Goal: Task Accomplishment & Management: Complete application form

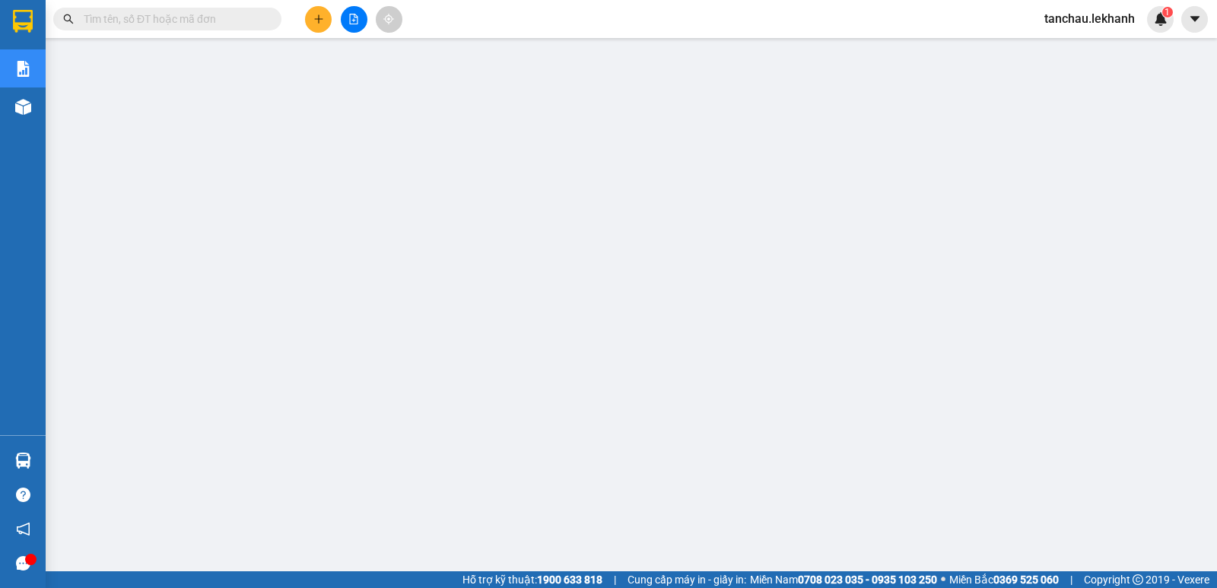
scroll to position [167, 0]
click at [231, 14] on input "text" at bounding box center [174, 19] width 180 height 17
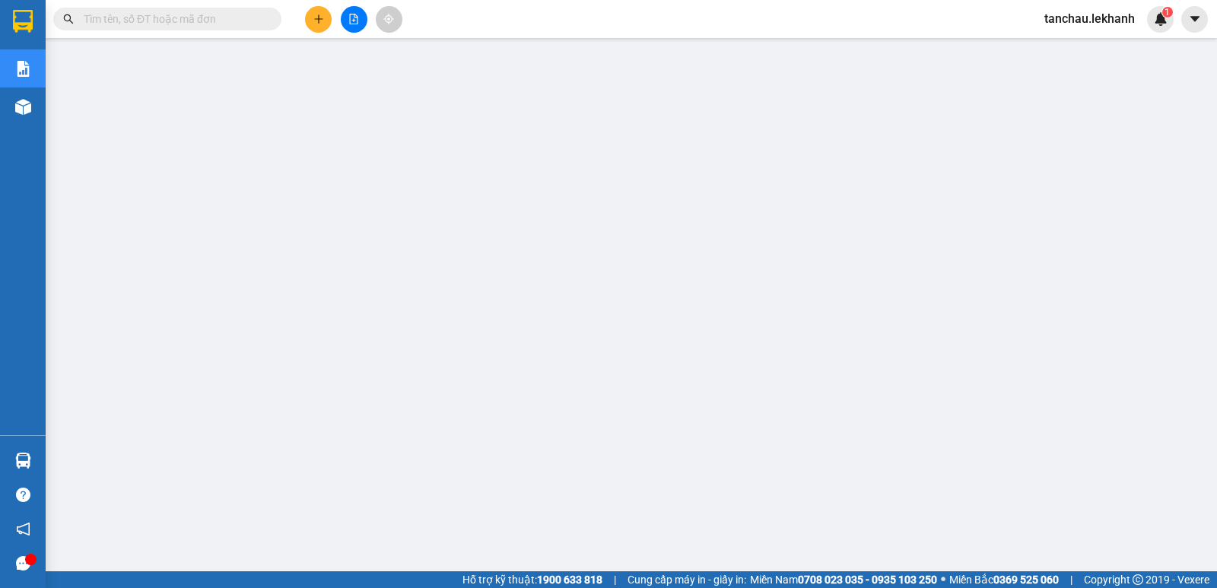
click at [231, 14] on input "text" at bounding box center [174, 19] width 180 height 17
click at [231, 24] on input "text" at bounding box center [174, 19] width 180 height 17
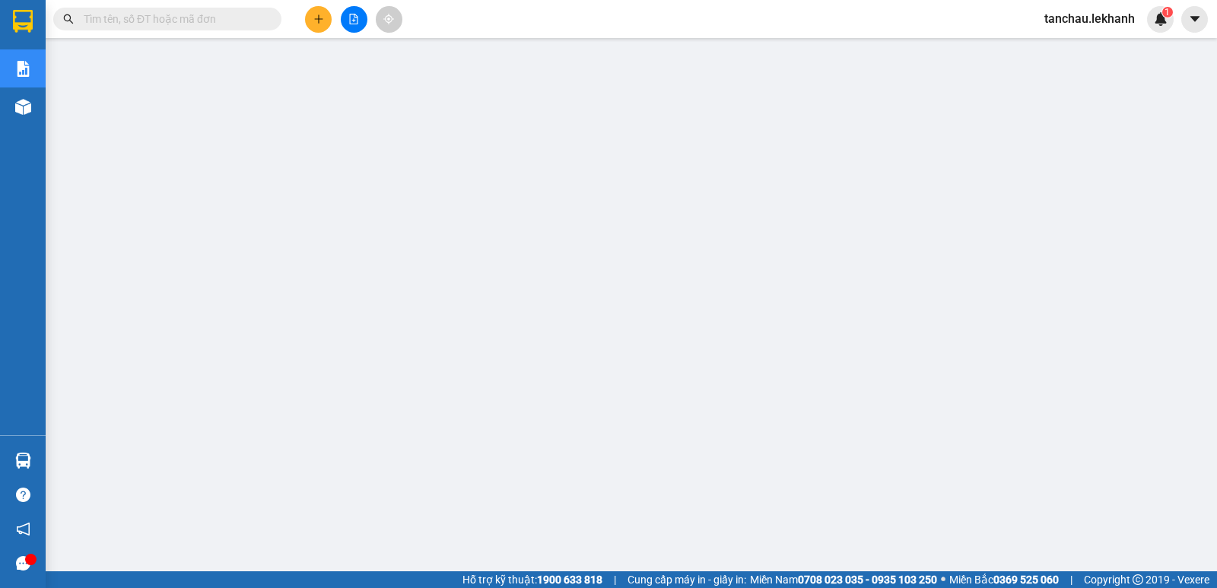
click at [231, 24] on input "text" at bounding box center [174, 19] width 180 height 17
click at [232, 24] on input "text" at bounding box center [174, 19] width 180 height 17
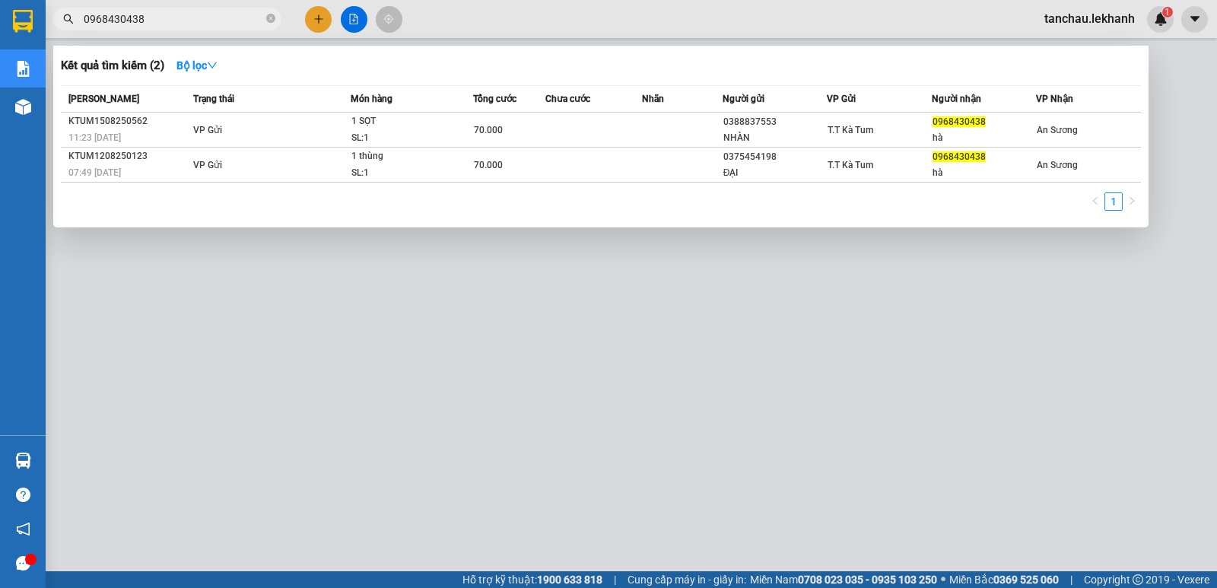
type input "0968430438"
click at [269, 21] on icon "close-circle" at bounding box center [270, 18] width 9 height 9
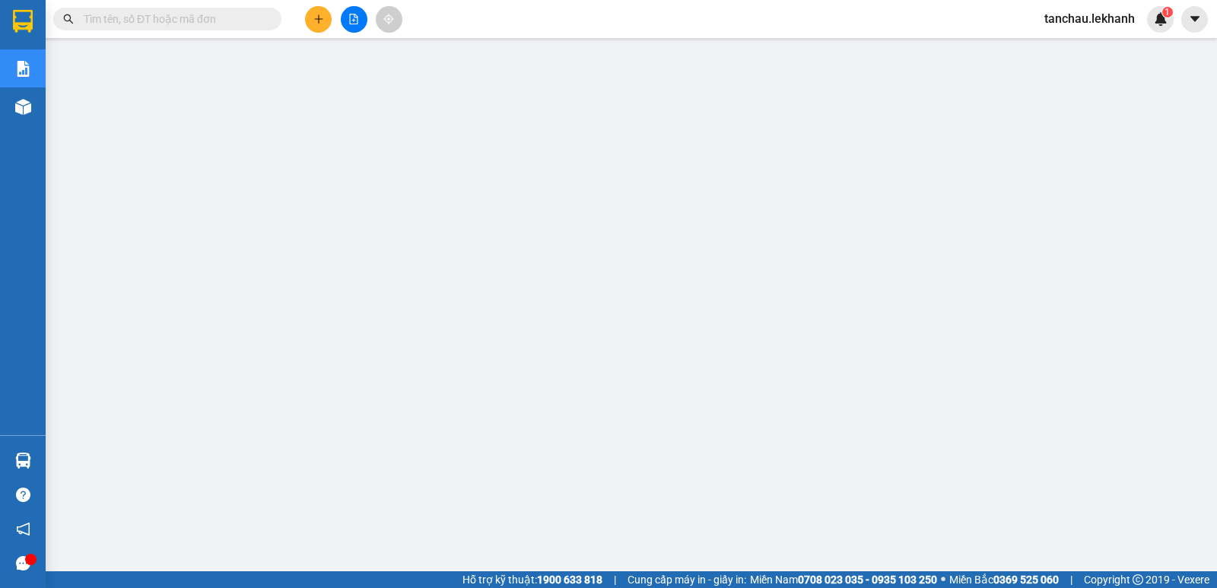
click at [266, 18] on span at bounding box center [270, 19] width 9 height 17
click at [132, 22] on input "text" at bounding box center [174, 19] width 180 height 17
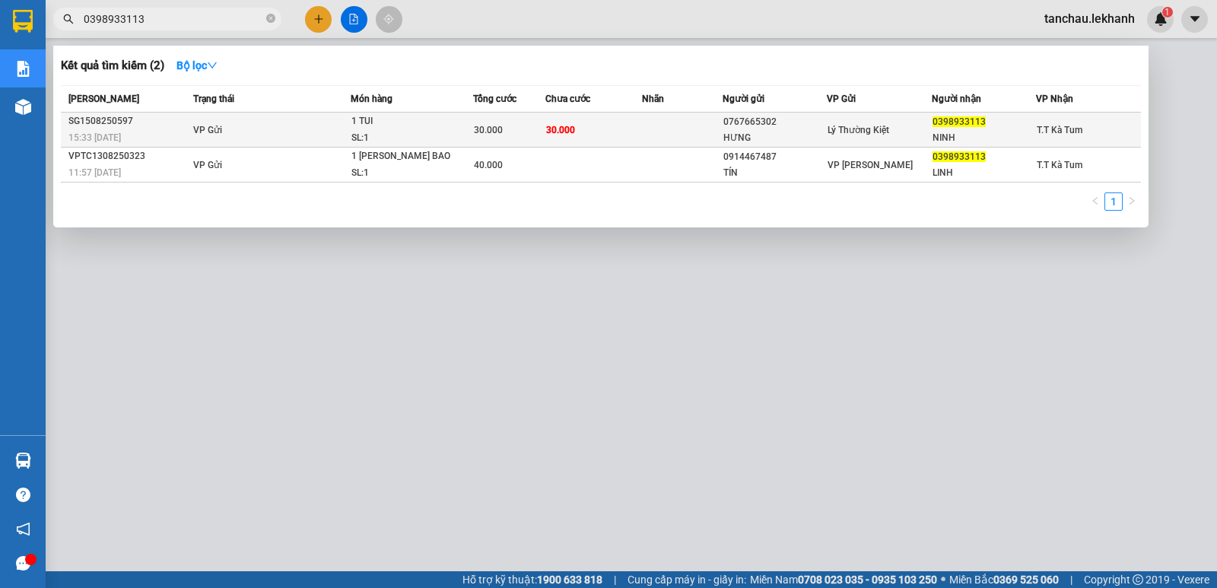
type input "0398933113"
click at [519, 117] on td "30.000" at bounding box center [509, 130] width 72 height 35
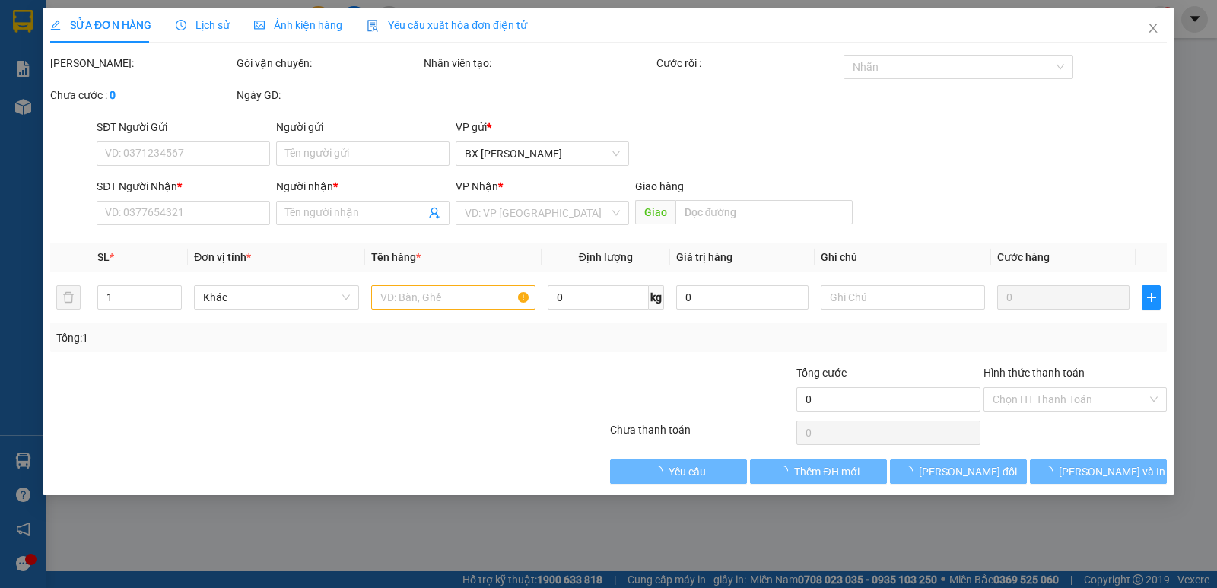
type input "0767665302"
type input "HƯNG"
type input "0398933113"
type input "NINH"
type input "30.000"
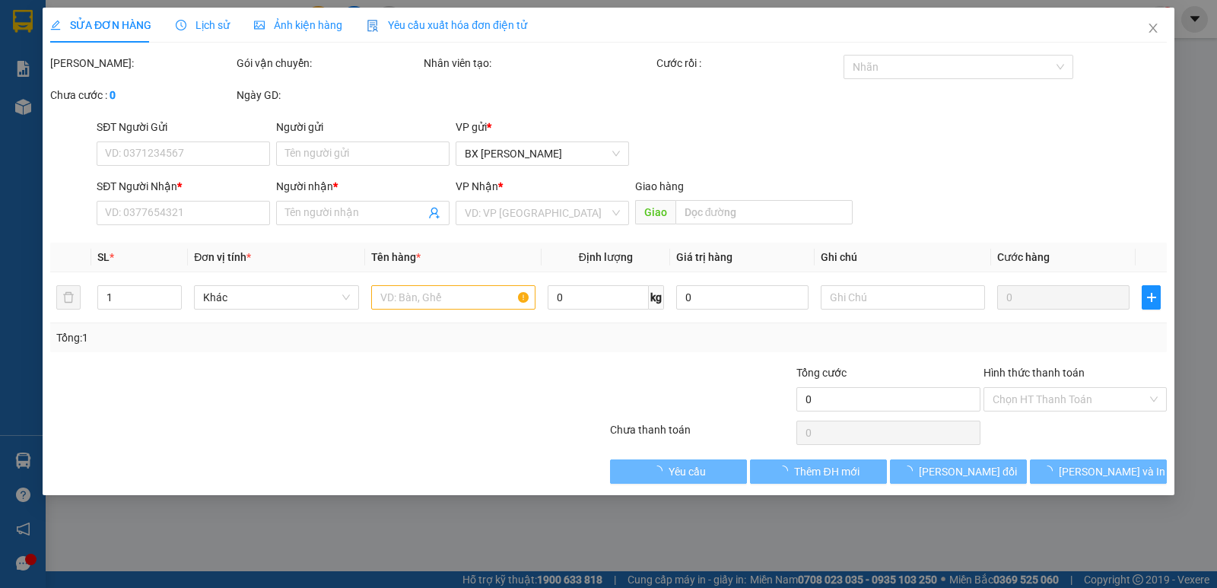
type input "30.000"
